Goal: Information Seeking & Learning: Learn about a topic

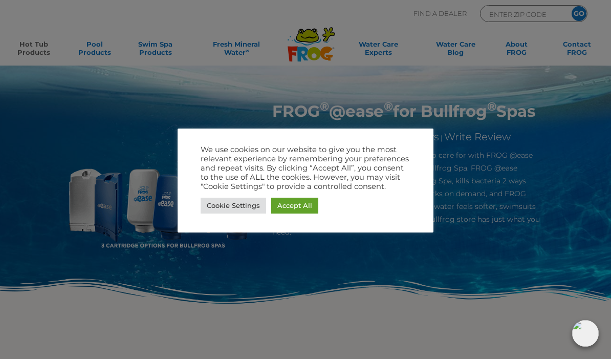
click at [294, 204] on link "Accept All" at bounding box center [294, 206] width 47 height 16
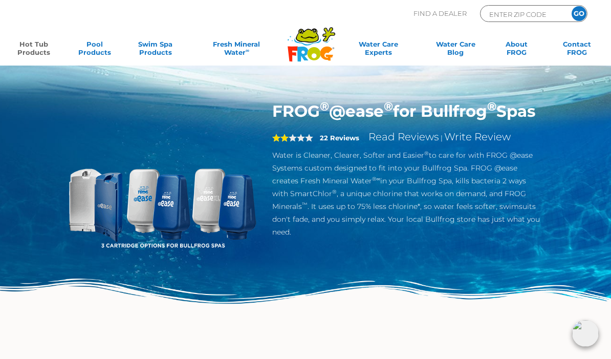
click at [27, 50] on link "Hot Tub Products" at bounding box center [33, 50] width 47 height 20
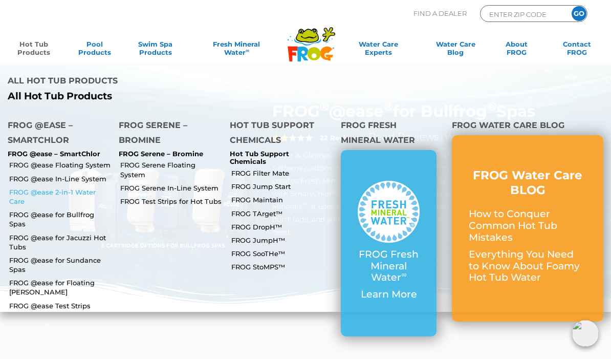
click at [58, 187] on link "FROG @ease 2-in-1 Water Care" at bounding box center [60, 196] width 102 height 18
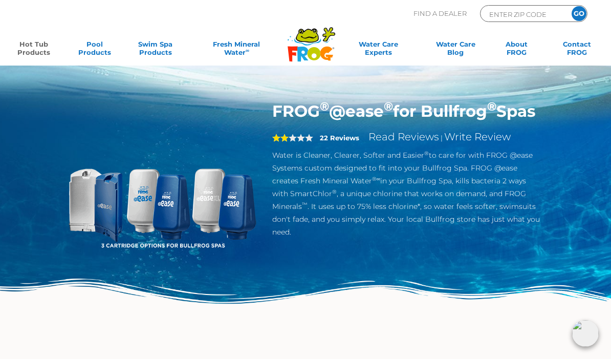
click at [29, 49] on link "Hot Tub Products" at bounding box center [33, 50] width 47 height 20
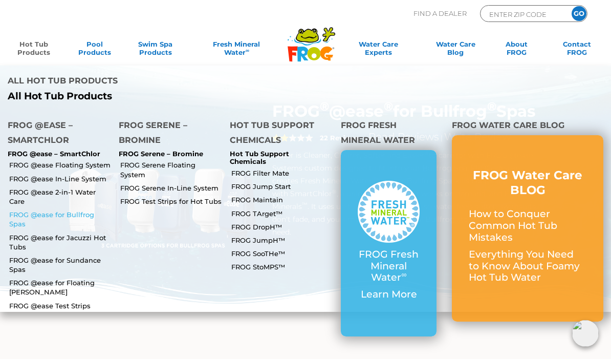
click at [65, 210] on link "FROG @ease for Bullfrog Spas" at bounding box center [60, 219] width 102 height 18
click at [277, 168] on link "FROG Filter Mate" at bounding box center [282, 172] width 102 height 9
click at [265, 209] on link "FROG TArget™" at bounding box center [282, 213] width 102 height 9
click at [269, 222] on link "FROG DropH™" at bounding box center [282, 226] width 102 height 9
click at [270, 235] on link "FROG JumpH™" at bounding box center [282, 239] width 102 height 9
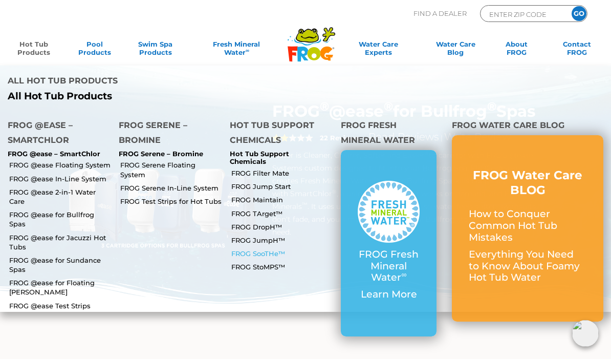
click at [271, 249] on link "FROG SooTHe™" at bounding box center [282, 253] width 102 height 9
click at [261, 262] on link "FROG StoMPS™" at bounding box center [282, 266] width 102 height 9
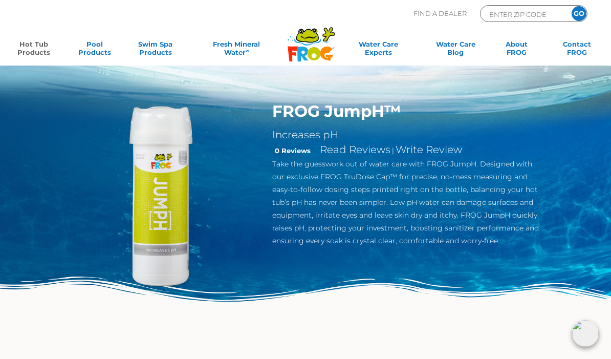
scroll to position [15, 0]
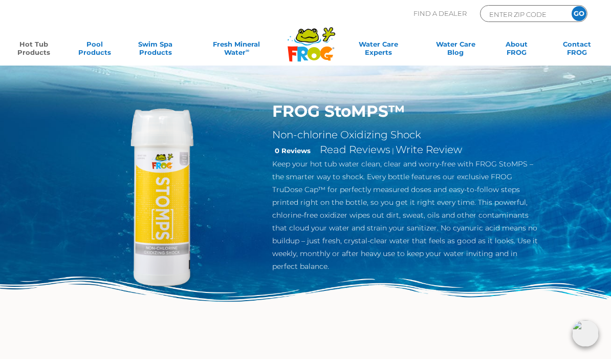
click at [518, 18] on input "ENTER ZIP CODE" at bounding box center [522, 14] width 69 height 12
type input "92262"
click at [579, 13] on input "GO" at bounding box center [579, 13] width 15 height 15
click at [578, 15] on input "GO" at bounding box center [579, 13] width 15 height 15
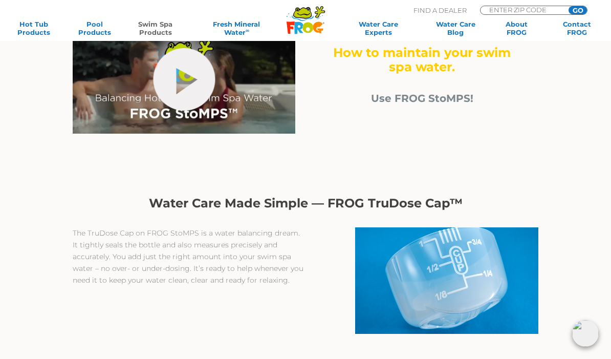
scroll to position [347, 0]
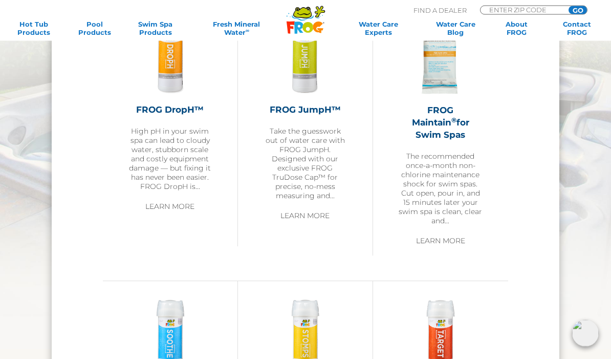
scroll to position [1144, 0]
